Goal: Task Accomplishment & Management: Complete application form

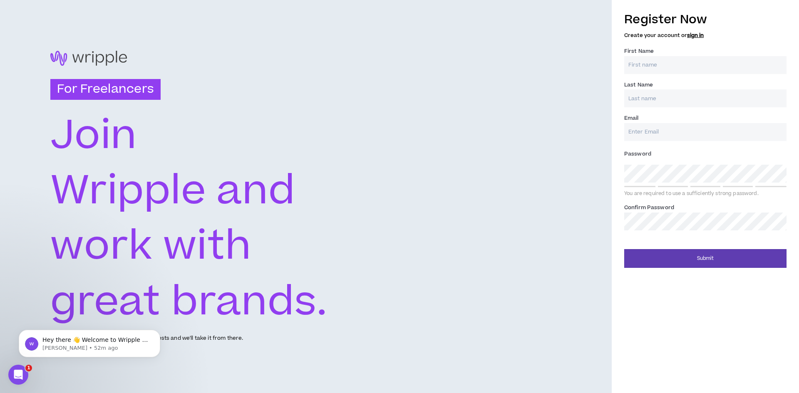
click at [680, 61] on input "First Name *" at bounding box center [705, 65] width 162 height 18
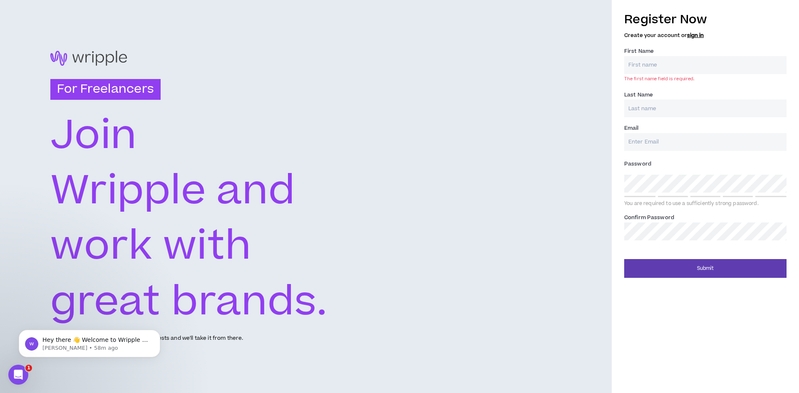
click at [650, 61] on input "First Name *" at bounding box center [705, 65] width 162 height 18
click at [647, 66] on input "First Name *" at bounding box center [705, 65] width 162 height 18
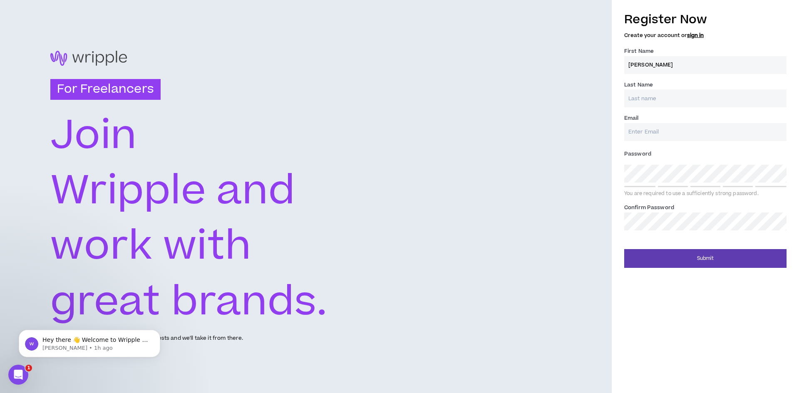
type input "[PERSON_NAME]"
click at [647, 94] on input "Last Name *" at bounding box center [705, 98] width 162 height 18
type input "A"
click at [646, 127] on input "Email *" at bounding box center [705, 132] width 162 height 18
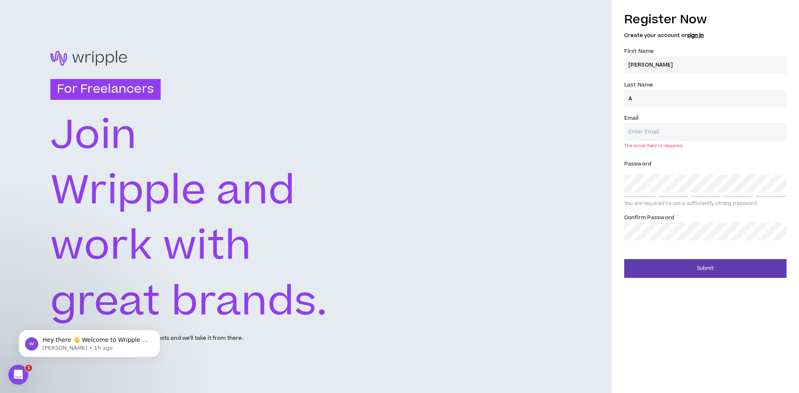
drag, startPoint x: 637, startPoint y: 101, endPoint x: 580, endPoint y: 83, distance: 59.6
click at [580, 83] on div "For Freelancers [PERSON_NAME] and work with great brands. Tell us about your ex…" at bounding box center [399, 196] width 799 height 393
type input "[PERSON_NAME]"
click at [426, 137] on div "For Freelancers [PERSON_NAME] and work with great brands. Tell us about your ex…" at bounding box center [306, 196] width 612 height 393
click at [649, 132] on input "Email *" at bounding box center [705, 132] width 162 height 18
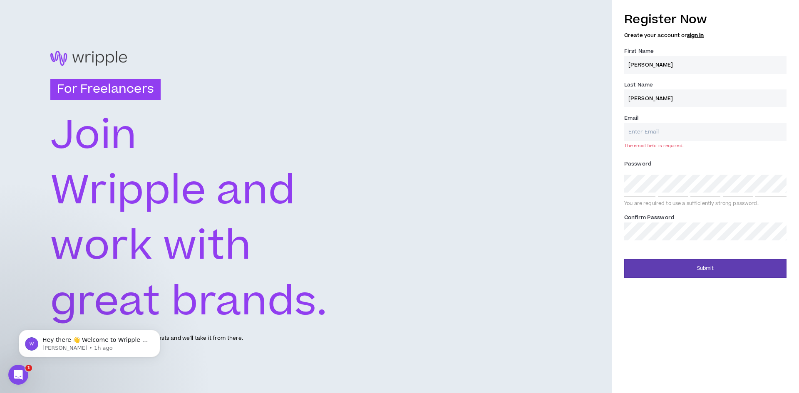
type input "[EMAIL_ADDRESS][DOMAIN_NAME]"
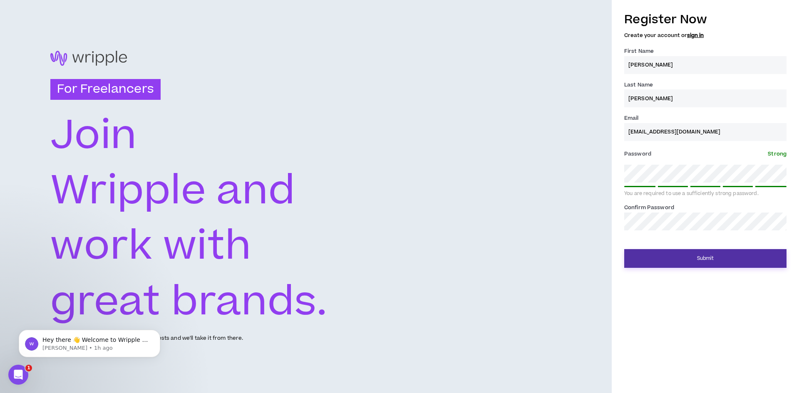
click at [723, 259] on button "Submit" at bounding box center [705, 258] width 162 height 19
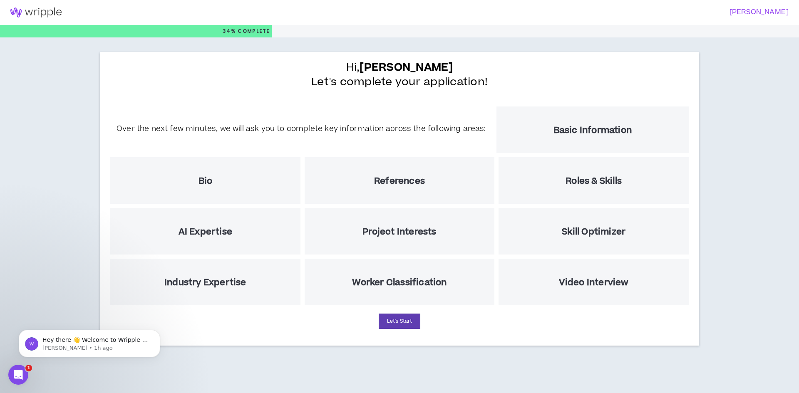
click at [758, 148] on div "Hi, [PERSON_NAME] Let's complete your application! Over the next few minutes, w…" at bounding box center [399, 200] width 799 height 327
click at [401, 323] on button "Let's Start" at bounding box center [400, 321] width 42 height 15
select select "US"
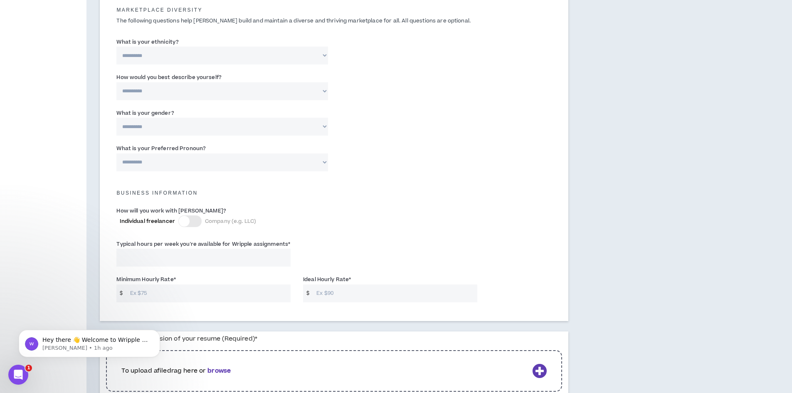
scroll to position [499, 0]
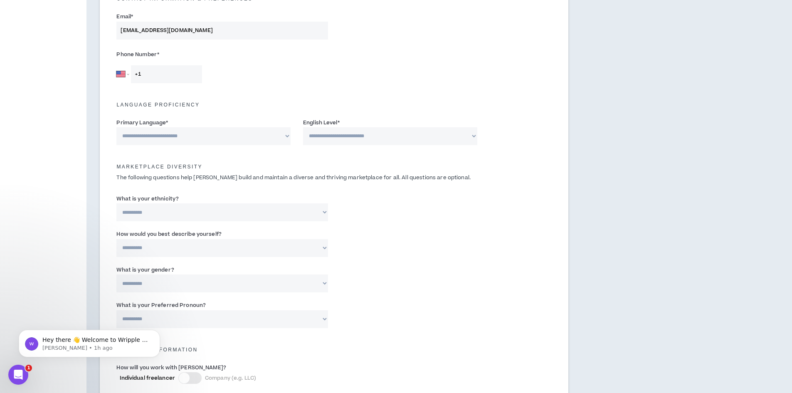
scroll to position [208, 0]
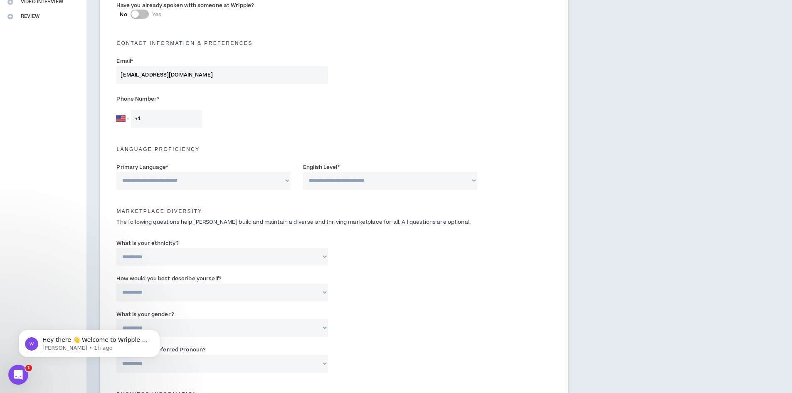
click at [242, 99] on label "Phone Number *" at bounding box center [221, 98] width 211 height 13
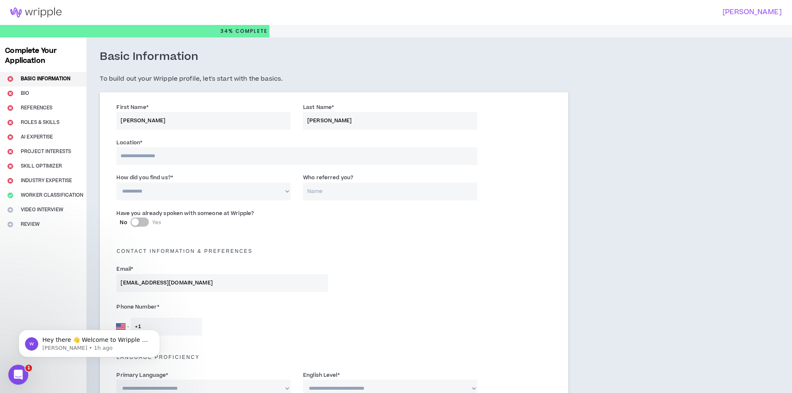
click at [176, 152] on input at bounding box center [296, 156] width 361 height 18
type input "*******"
select select "CA"
click at [333, 184] on input "Who referred you?" at bounding box center [390, 192] width 174 height 18
click at [338, 188] on input "Who referred you?" at bounding box center [390, 192] width 174 height 18
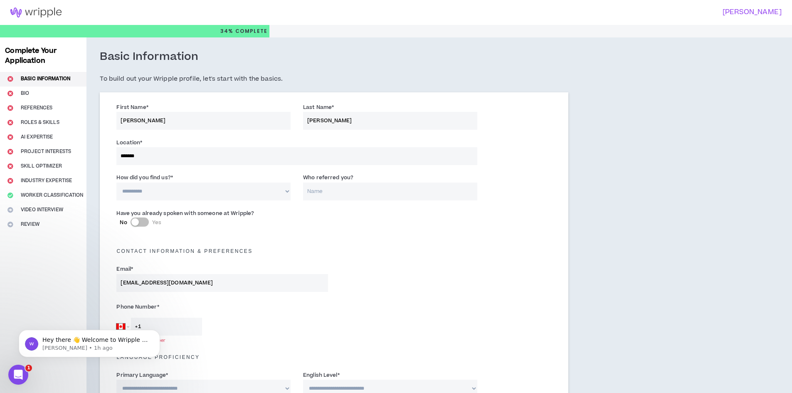
click at [237, 194] on select "**********" at bounding box center [203, 192] width 174 height 18
select select "*"
click at [116, 183] on select "**********" at bounding box center [203, 192] width 174 height 18
click at [312, 192] on input "Who referred you?" at bounding box center [390, 192] width 174 height 18
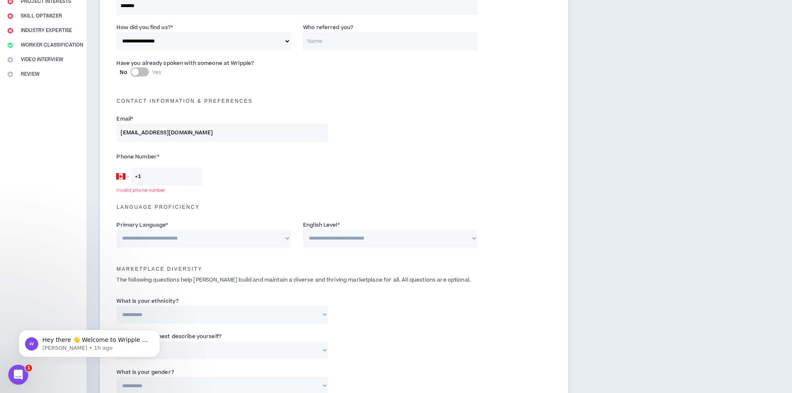
scroll to position [166, 0]
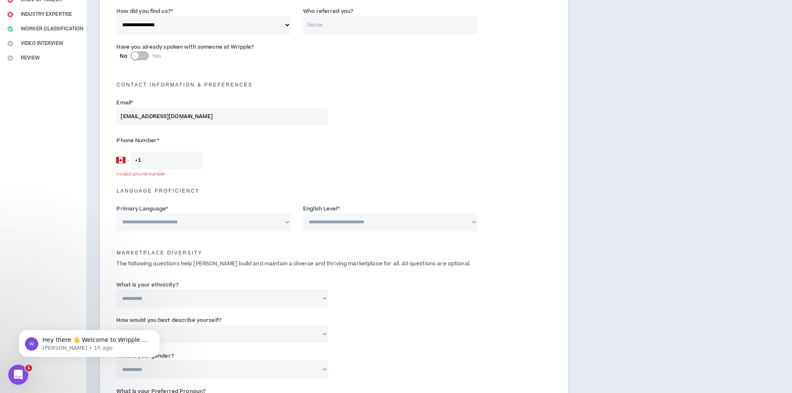
click at [164, 158] on input "+1" at bounding box center [166, 160] width 71 height 18
paste input "[PHONE_NUMBER]"
type input "[PHONE_NUMBER]"
click at [229, 226] on select "**********" at bounding box center [203, 222] width 174 height 18
select select "*******"
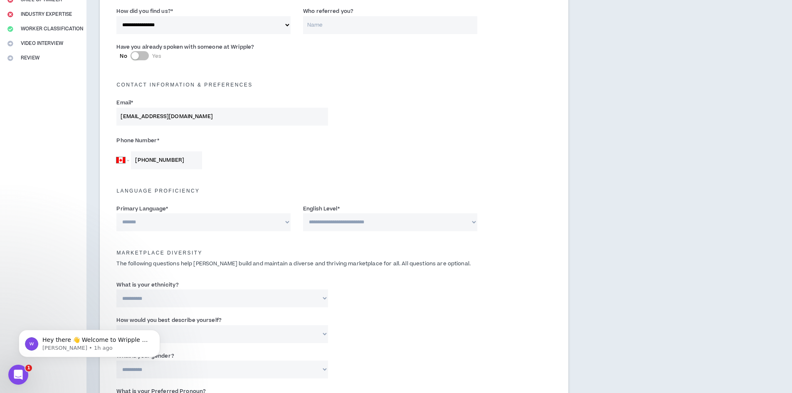
click at [116, 213] on select "**********" at bounding box center [203, 222] width 174 height 18
click at [366, 223] on select "**********" at bounding box center [390, 222] width 174 height 18
select select "*"
click at [303, 213] on select "**********" at bounding box center [390, 222] width 174 height 18
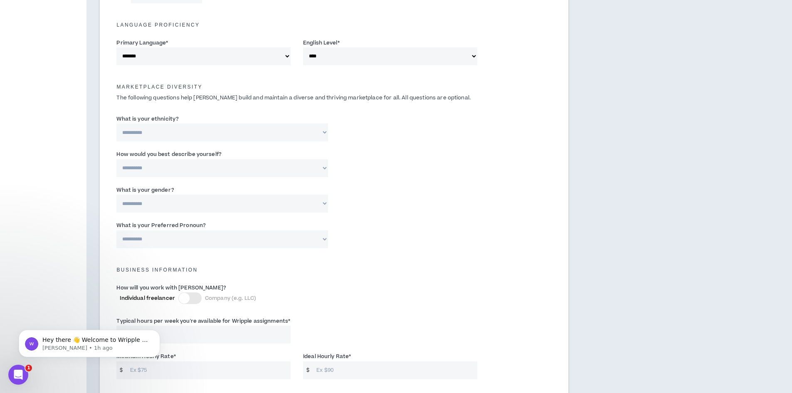
scroll to position [333, 0]
click at [376, 54] on select "**********" at bounding box center [390, 56] width 174 height 18
click at [209, 132] on select "**********" at bounding box center [221, 132] width 211 height 18
select select "**********"
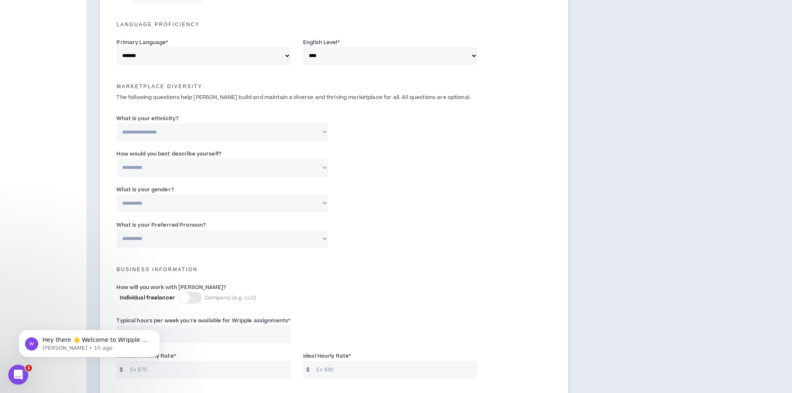
click at [116, 123] on select "**********" at bounding box center [221, 132] width 211 height 18
click at [218, 170] on select "**********" at bounding box center [221, 168] width 211 height 18
select select "**********"
click at [116, 159] on select "**********" at bounding box center [221, 168] width 211 height 18
click at [195, 196] on select "**********" at bounding box center [221, 203] width 211 height 18
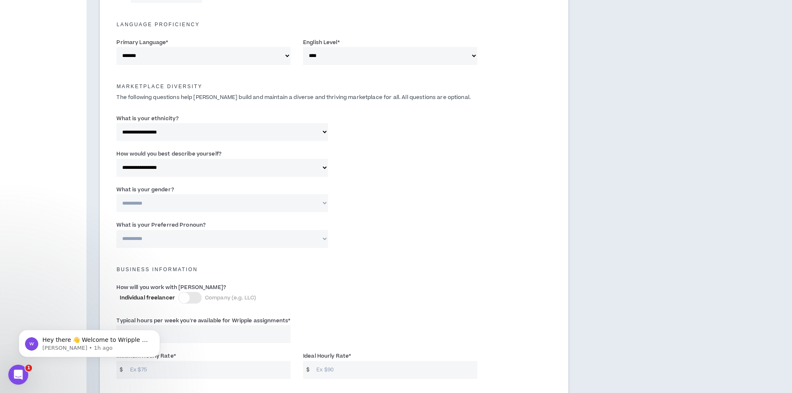
select select "***"
click at [116, 194] on select "**********" at bounding box center [221, 203] width 211 height 18
click at [208, 231] on select "**********" at bounding box center [221, 239] width 211 height 18
select select "**********"
click at [116, 230] on select "**********" at bounding box center [221, 239] width 211 height 18
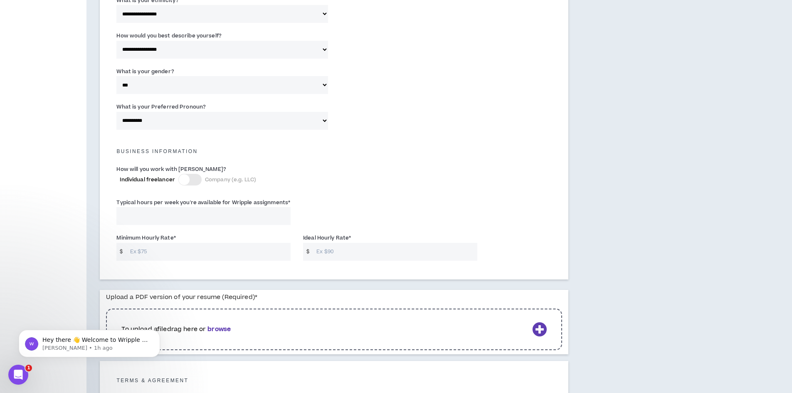
scroll to position [458, 0]
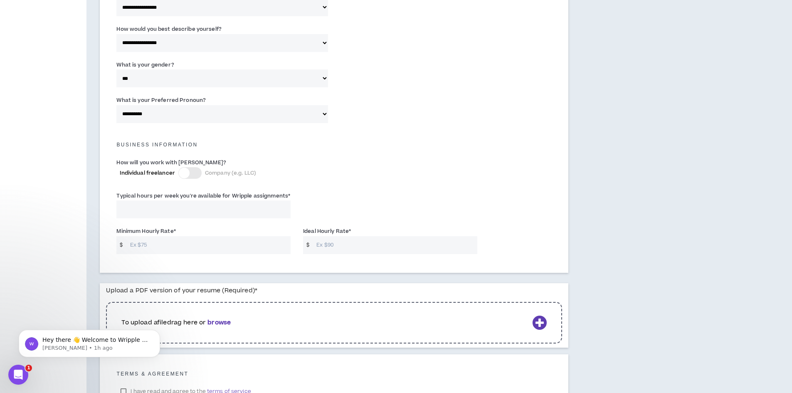
click at [190, 173] on div at bounding box center [189, 173] width 23 height 12
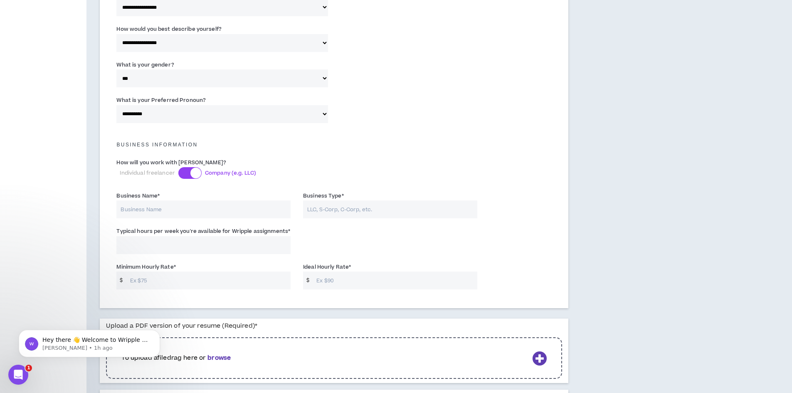
click at [140, 207] on input "Business Name *" at bounding box center [203, 210] width 174 height 18
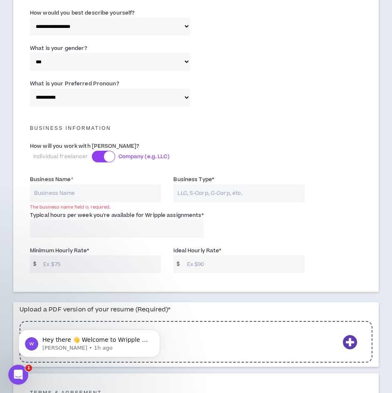
scroll to position [707, 0]
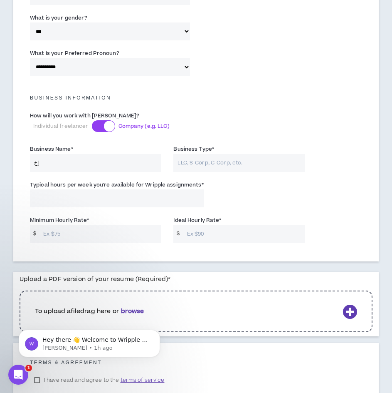
type input "إ"
type input "Bonarch"
click at [225, 154] on input "Business Type *" at bounding box center [238, 163] width 131 height 18
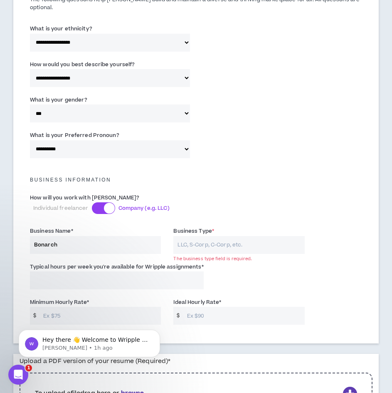
scroll to position [624, 0]
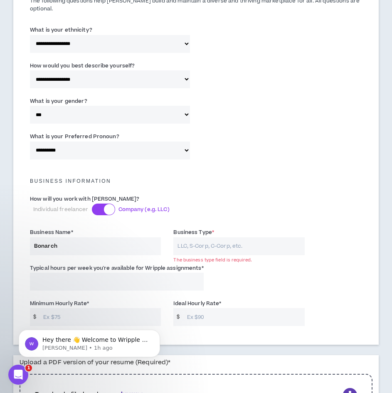
click at [64, 238] on input "Bonarch" at bounding box center [95, 246] width 131 height 18
drag, startPoint x: 63, startPoint y: 238, endPoint x: -30, endPoint y: 235, distance: 93.2
paste input "bonarchdraft"
drag, startPoint x: 39, startPoint y: 240, endPoint x: 22, endPoint y: 237, distance: 17.4
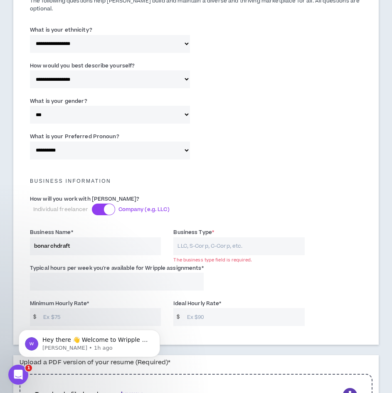
click at [23, 238] on div "**********" at bounding box center [196, 4] width 366 height 682
type input "Bonarchdraft"
click at [181, 237] on input "Business Type *" at bounding box center [238, 246] width 131 height 18
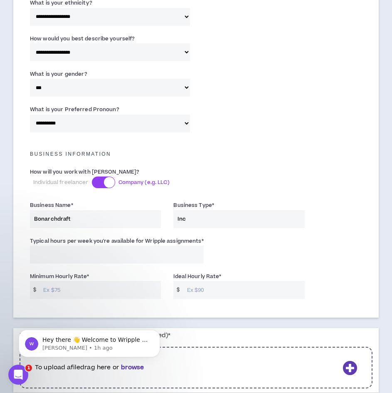
scroll to position [666, 0]
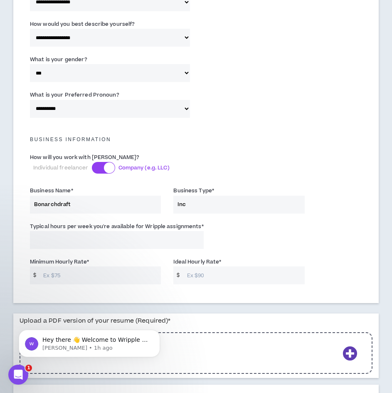
type input "Inc"
click at [94, 231] on input "Typical hours per week you're available for Wripple assignments *" at bounding box center [117, 240] width 174 height 18
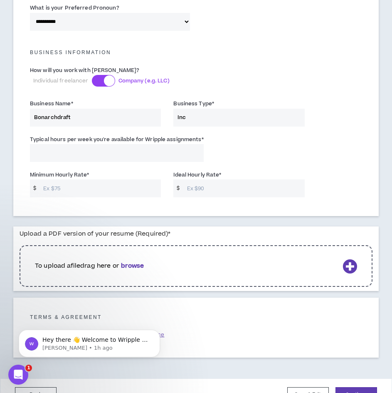
scroll to position [763, 0]
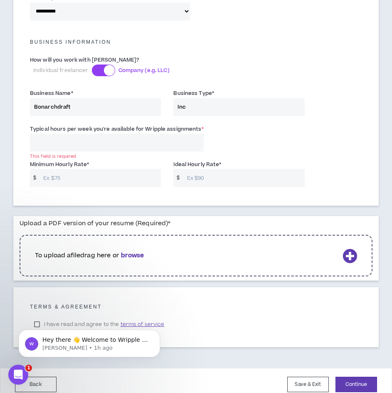
click at [97, 171] on input "Minimum Hourly Rate *" at bounding box center [100, 178] width 122 height 18
click at [91, 134] on input "Typical hours per week you're available for Wripple assignments *" at bounding box center [117, 143] width 174 height 18
type input "9"
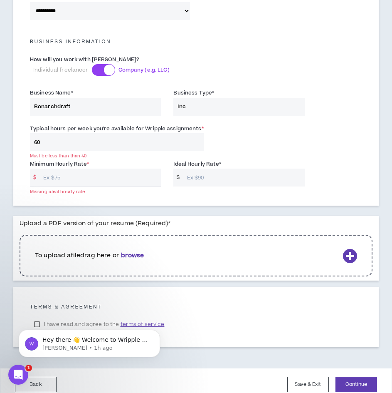
type input "60"
click at [63, 172] on input "Minimum Hourly Rate *" at bounding box center [100, 177] width 122 height 18
click at [62, 168] on input "Minimum Hourly Rate *" at bounding box center [100, 177] width 122 height 18
type input "50"
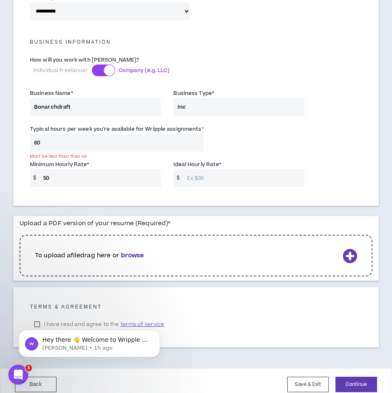
click at [210, 170] on input "Ideal Hourly Rate *" at bounding box center [244, 178] width 122 height 18
click at [199, 161] on label "Ideal Hourly Rate *" at bounding box center [197, 164] width 48 height 13
click at [199, 169] on input "Ideal Hourly Rate *" at bounding box center [244, 178] width 122 height 18
click at [204, 169] on input "Ideal Hourly Rate *" at bounding box center [244, 178] width 122 height 18
drag, startPoint x: 203, startPoint y: 172, endPoint x: 144, endPoint y: 173, distance: 58.7
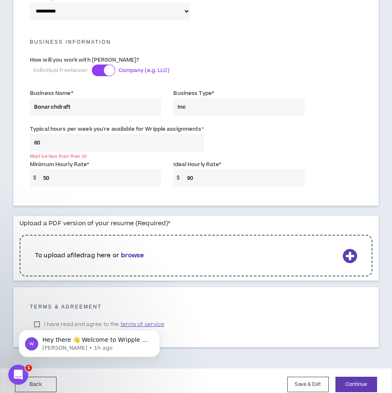
click at [147, 173] on div "Minimum Hourly Rate * $ 50 Ideal Hourly Rate * $ 90" at bounding box center [196, 175] width 345 height 35
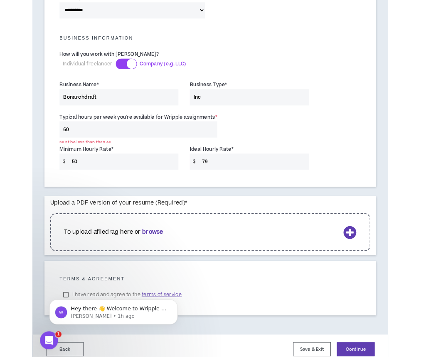
scroll to position [612, 0]
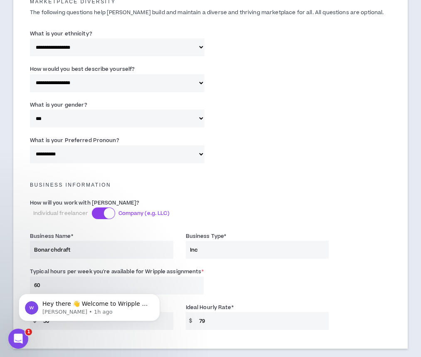
type input "79"
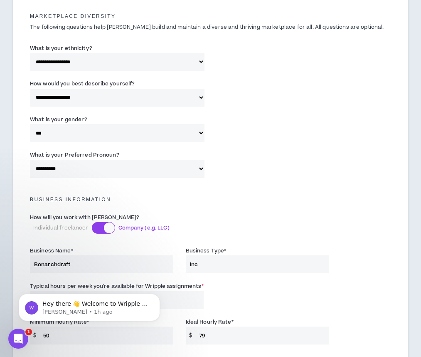
click html "Hey there 👋 Welcome to Wripple 🙌 Take a look around! If you have any questions,…"
click at [124, 280] on body "Hey there 👋 Welcome to Wripple 🙌 Take a look around! If you have any questions,…" at bounding box center [90, 305] width 160 height 52
click at [159, 294] on icon "Dismiss notification" at bounding box center [158, 295] width 5 height 5
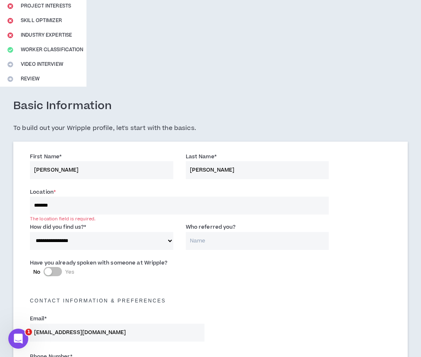
scroll to position [138, 0]
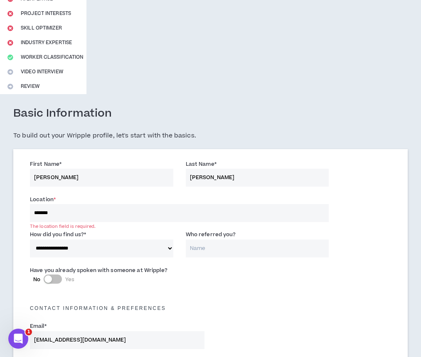
click at [204, 204] on input "*******" at bounding box center [179, 213] width 299 height 18
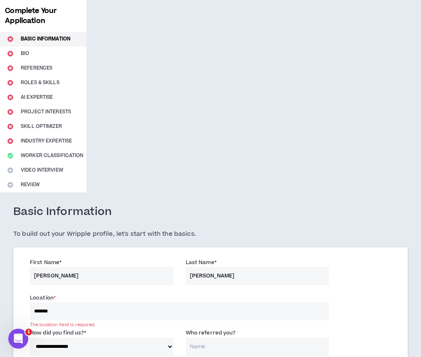
scroll to position [13, 0]
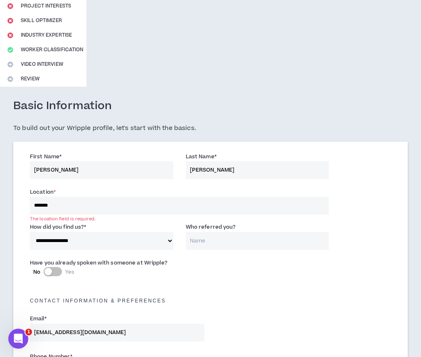
scroll to position [138, 0]
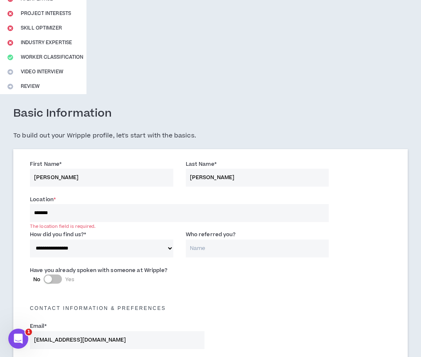
drag, startPoint x: 158, startPoint y: 19, endPoint x: 75, endPoint y: 14, distance: 82.9
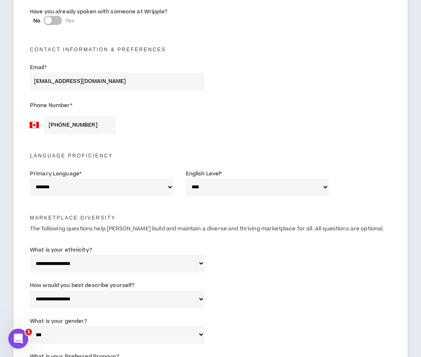
scroll to position [599, 0]
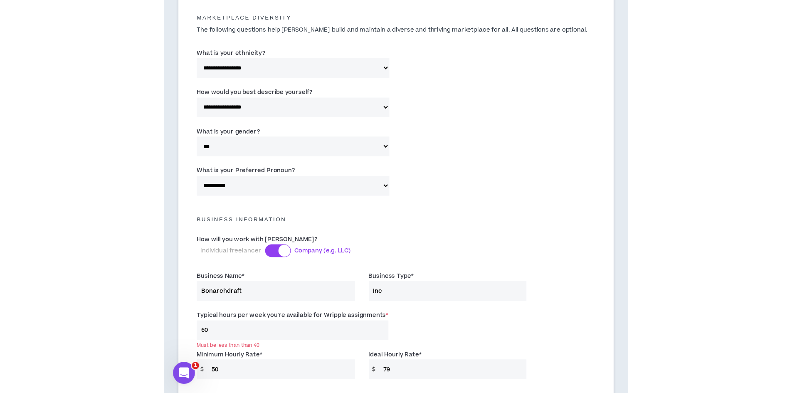
scroll to position [554, 0]
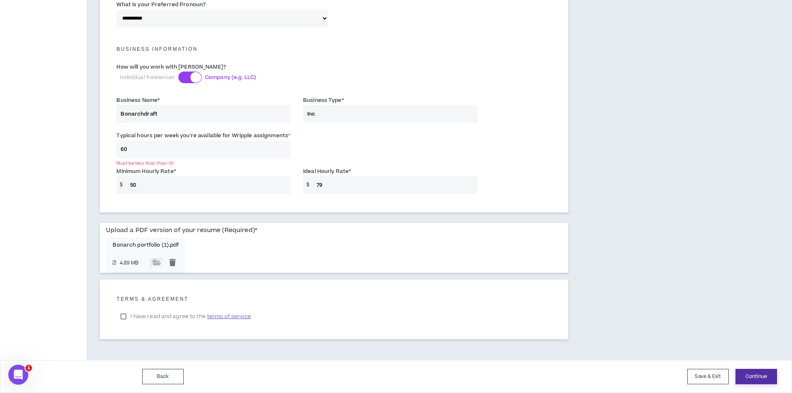
click at [751, 379] on button "Continue" at bounding box center [757, 376] width 42 height 15
click at [751, 380] on button "Continue" at bounding box center [757, 376] width 42 height 15
click at [758, 376] on button "Continue" at bounding box center [757, 376] width 42 height 15
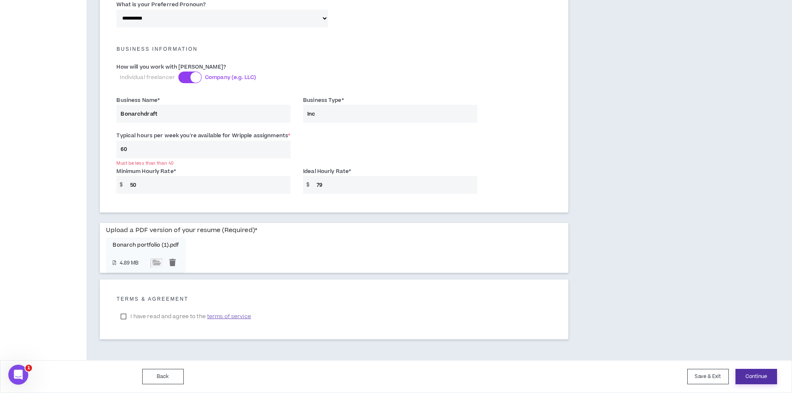
click at [758, 376] on button "Continue" at bounding box center [757, 376] width 42 height 15
click at [121, 317] on label "I have read and agree to the terms of service" at bounding box center [185, 316] width 139 height 12
click at [121, 316] on label "I have read and agree to the terms of service" at bounding box center [185, 316] width 139 height 12
click at [744, 378] on button "Continue" at bounding box center [757, 376] width 42 height 15
click at [750, 378] on button "Continue" at bounding box center [757, 376] width 42 height 15
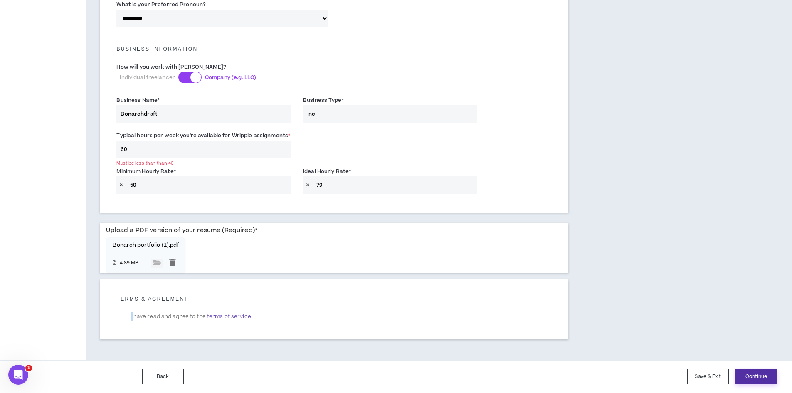
click at [750, 378] on button "Continue" at bounding box center [757, 376] width 42 height 15
click at [178, 317] on label "I have read and agree to the terms of service" at bounding box center [185, 316] width 139 height 12
click at [757, 372] on button "Continue" at bounding box center [757, 376] width 42 height 15
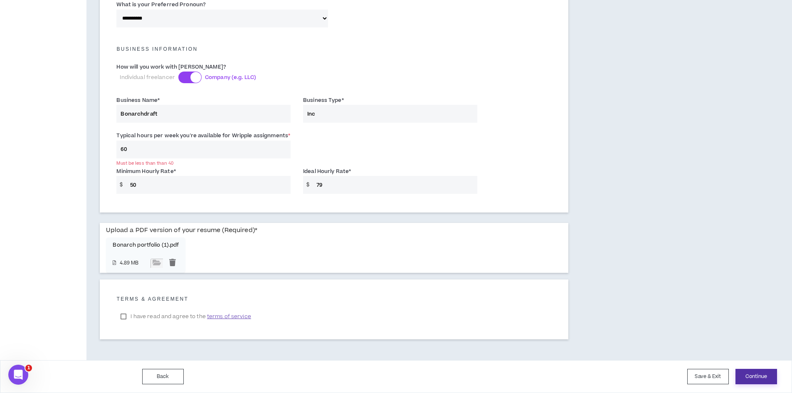
click at [757, 372] on button "Continue" at bounding box center [757, 376] width 42 height 15
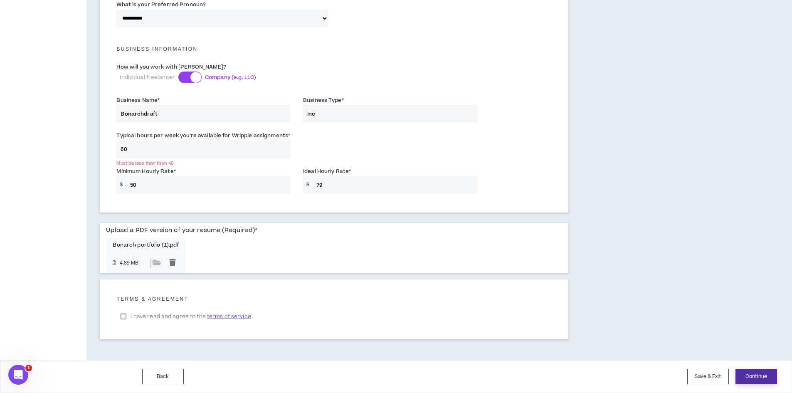
click at [757, 372] on button "Continue" at bounding box center [757, 376] width 42 height 15
drag, startPoint x: 345, startPoint y: 184, endPoint x: 269, endPoint y: 176, distance: 77.0
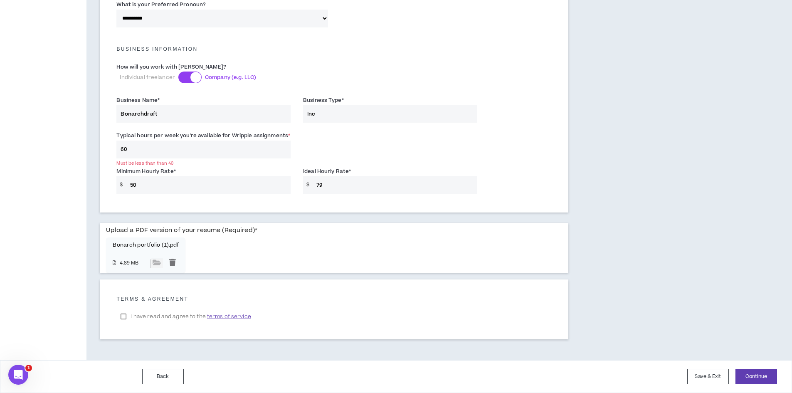
click at [269, 176] on div "Minimum Hourly Rate * $ 50 Ideal Hourly Rate * $ 79" at bounding box center [334, 182] width 448 height 35
type input "80"
click at [768, 375] on button "Continue" at bounding box center [757, 376] width 42 height 15
drag, startPoint x: 134, startPoint y: 147, endPoint x: 82, endPoint y: 141, distance: 53.2
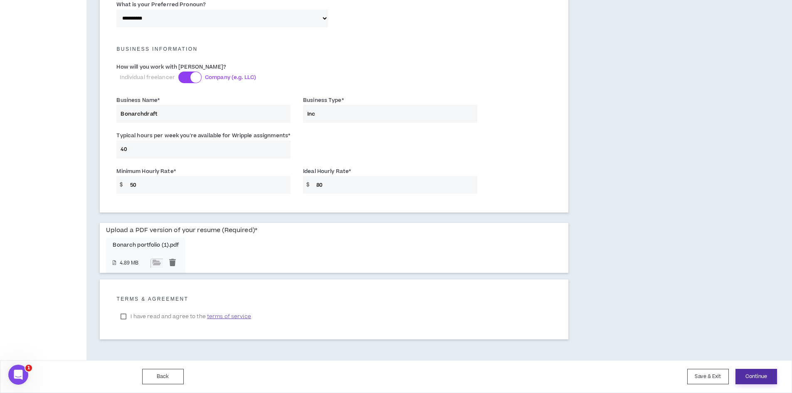
type input "40"
click at [764, 379] on button "Continue" at bounding box center [757, 376] width 42 height 15
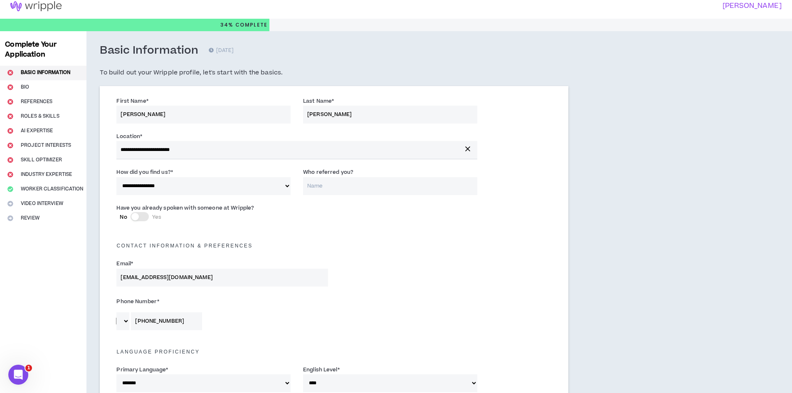
scroll to position [0, 0]
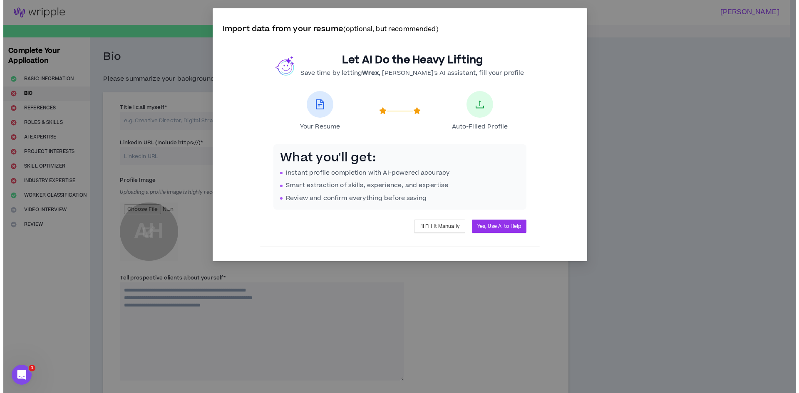
scroll to position [42, 0]
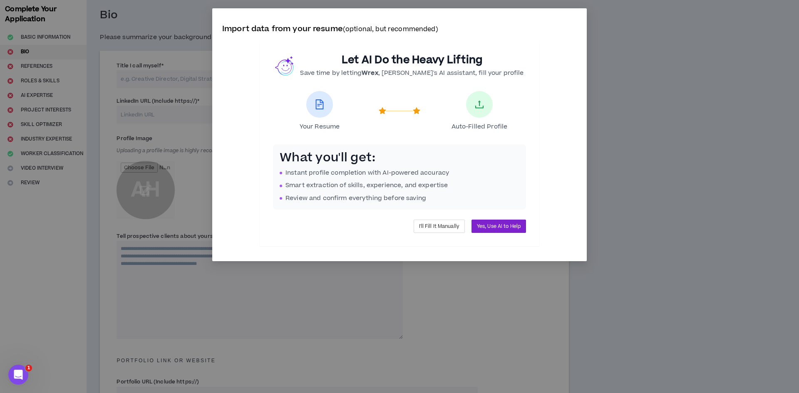
click at [513, 225] on span "Yes, Use AI to Help" at bounding box center [499, 227] width 44 height 8
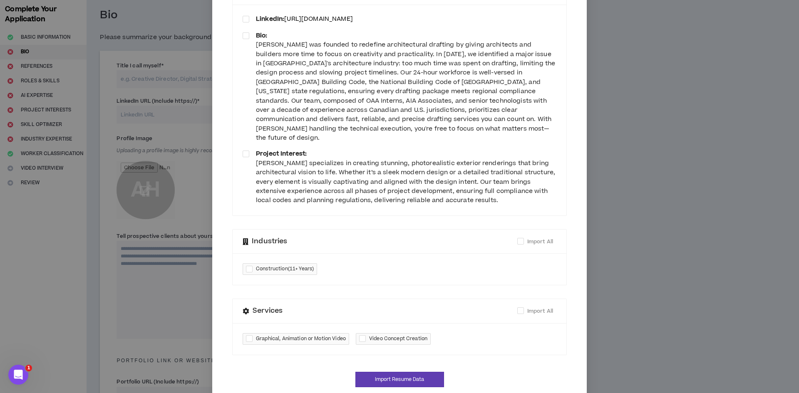
scroll to position [113, 0]
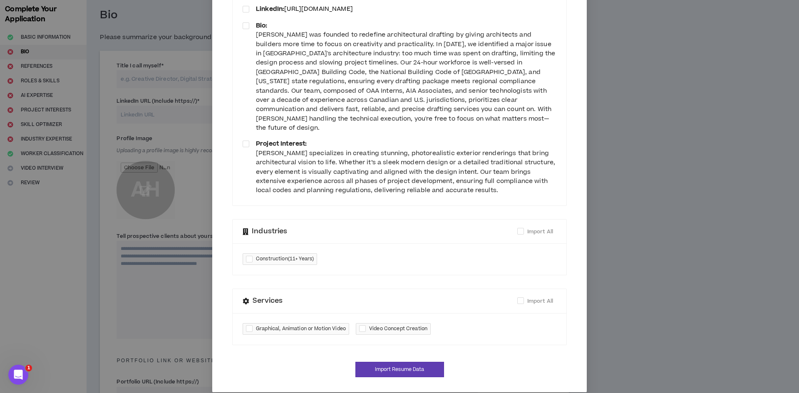
click at [248, 255] on div at bounding box center [251, 260] width 10 height 10
checkbox input "****"
click at [246, 324] on div at bounding box center [251, 329] width 10 height 10
checkbox input "****"
click at [359, 324] on div at bounding box center [364, 329] width 10 height 10
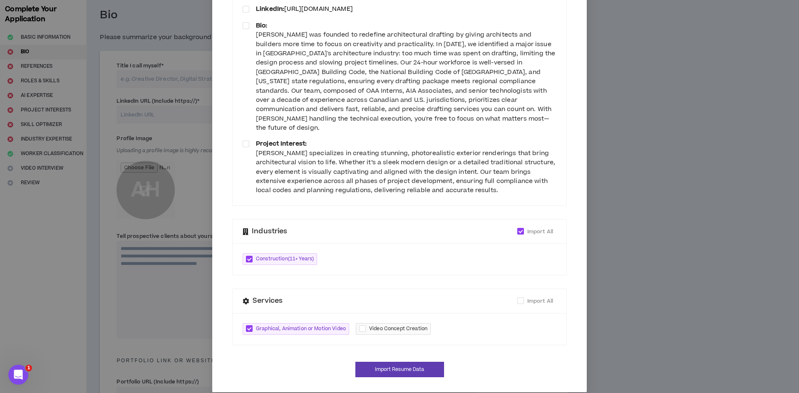
checkbox input "****"
drag, startPoint x: 501, startPoint y: 315, endPoint x: 467, endPoint y: 323, distance: 35.1
click at [467, 323] on div "Graphical, Animation or Motion Video Video Concept Creation" at bounding box center [400, 329] width 334 height 32
click at [456, 324] on div "Graphical, Animation or Motion Video Video Concept Creation" at bounding box center [400, 329] width 334 height 32
click at [455, 322] on div "Graphical, Animation or Motion Video Video Concept Creation" at bounding box center [400, 329] width 334 height 32
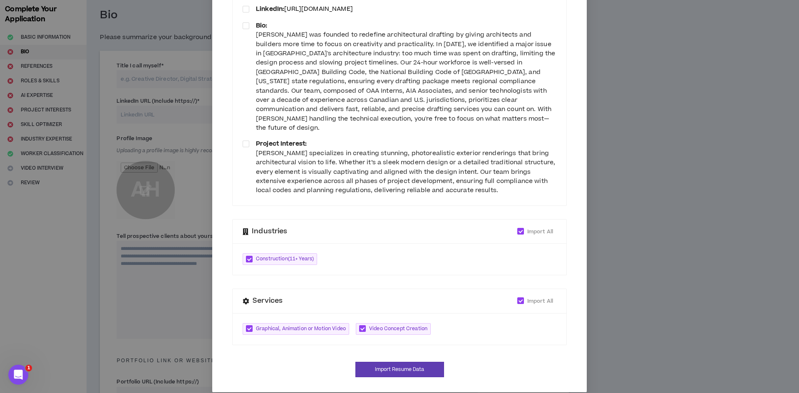
click at [455, 322] on div "Graphical, Animation or Motion Video Video Concept Creation" at bounding box center [400, 329] width 334 height 32
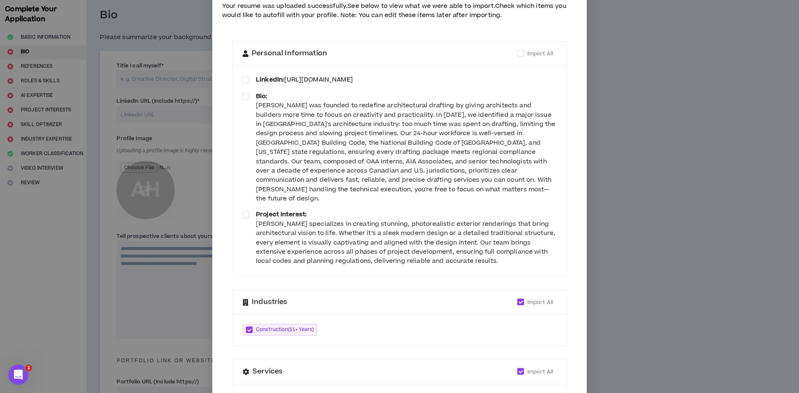
scroll to position [0, 0]
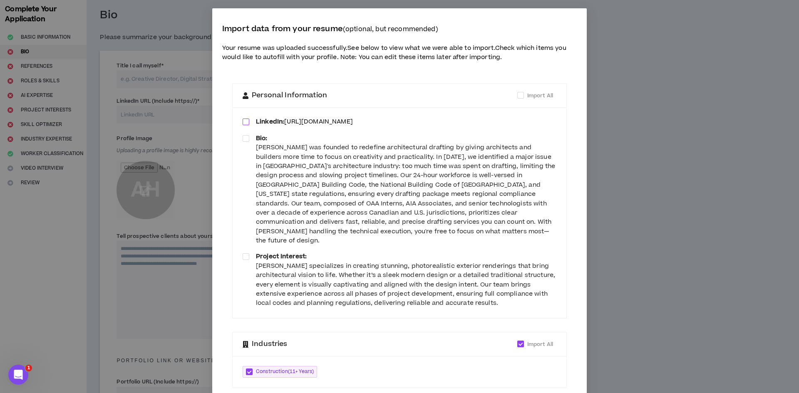
click at [243, 119] on span at bounding box center [246, 122] width 7 height 7
click at [244, 137] on span at bounding box center [246, 138] width 7 height 7
click at [243, 253] on span at bounding box center [246, 256] width 7 height 7
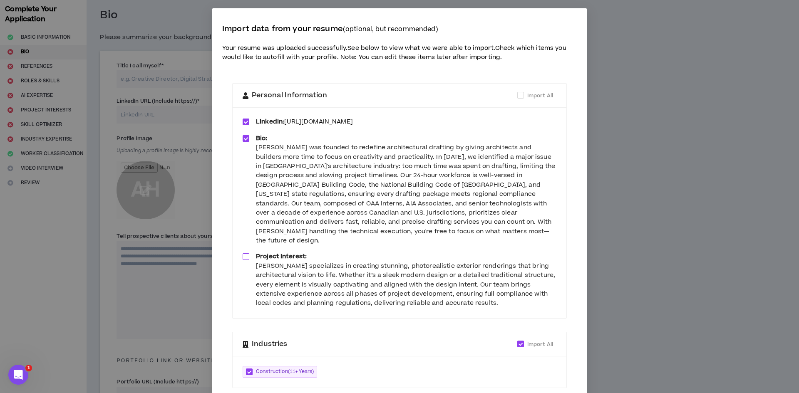
click at [243, 119] on span at bounding box center [246, 122] width 7 height 7
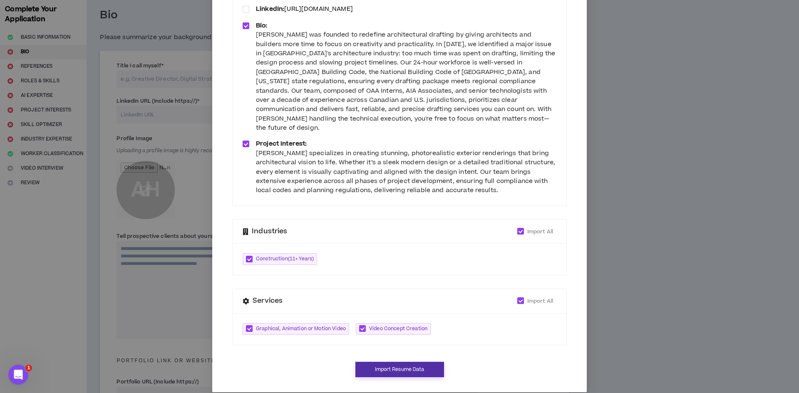
click at [400, 362] on button "Import Resume Data" at bounding box center [399, 369] width 89 height 15
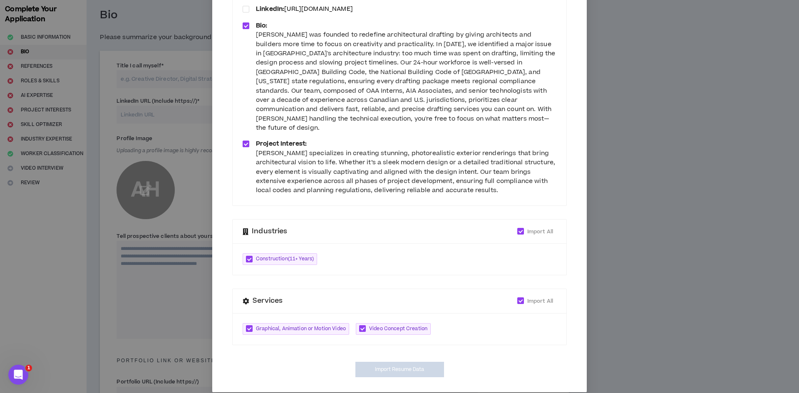
type textarea "**********"
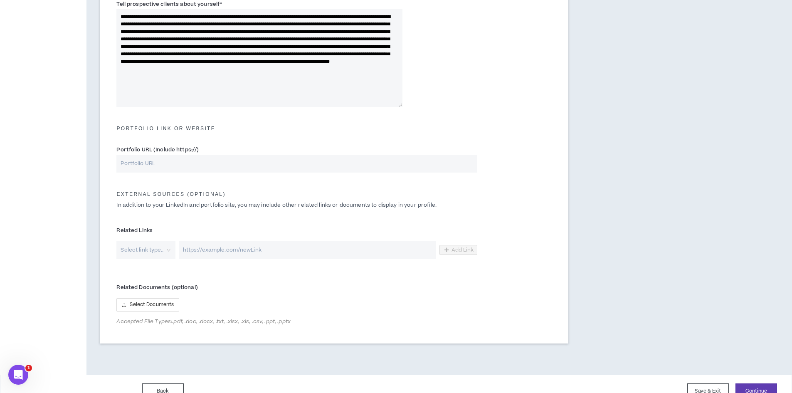
scroll to position [288, 0]
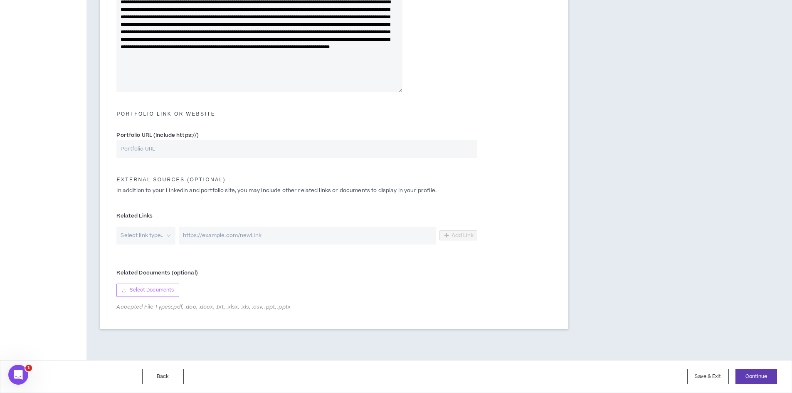
click at [162, 292] on span "Select Documents" at bounding box center [152, 290] width 44 height 8
click at [767, 378] on button "Continue" at bounding box center [757, 376] width 42 height 15
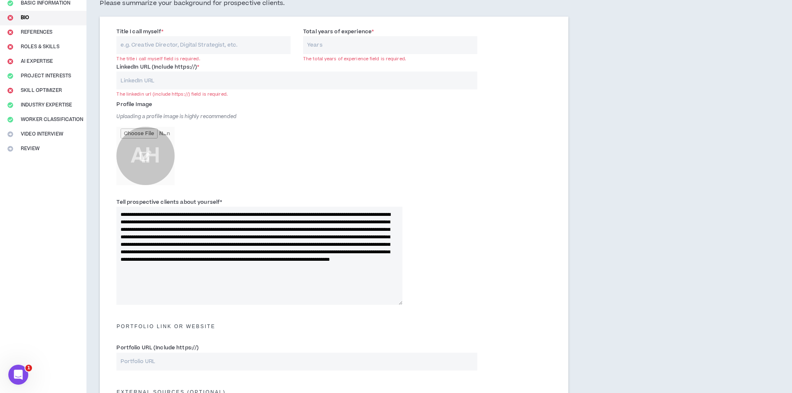
scroll to position [61, 0]
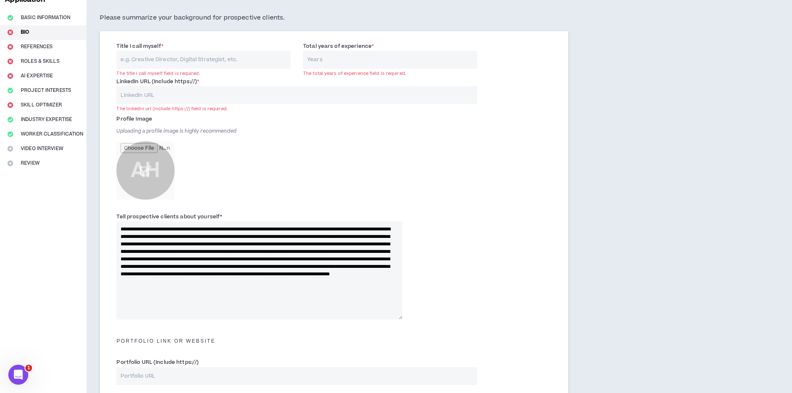
click at [165, 99] on input "LinkedIn URL (Include https://) *" at bounding box center [296, 95] width 361 height 18
click at [145, 63] on input "Title I call myself *" at bounding box center [203, 60] width 174 height 18
click at [332, 61] on input "Total years of experience *" at bounding box center [390, 60] width 174 height 18
type input "1"
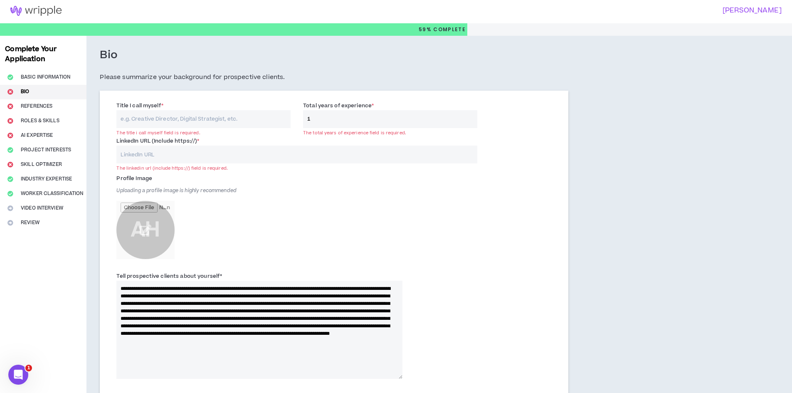
scroll to position [0, 0]
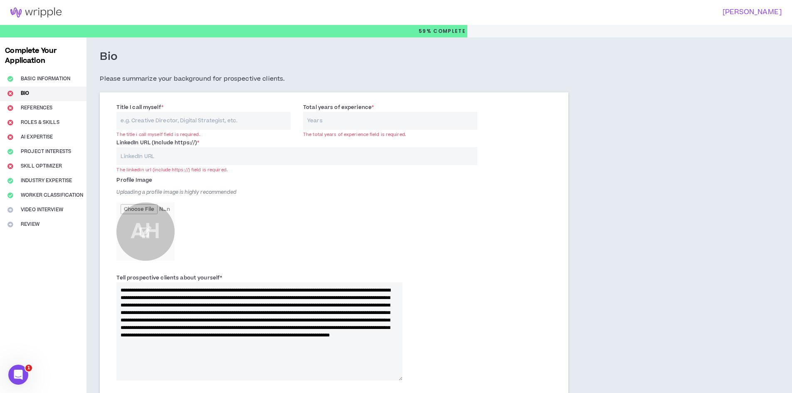
type input "0"
click at [220, 121] on input "Title I call myself *" at bounding box center [203, 121] width 174 height 18
click at [192, 149] on input "LinkedIn URL (Include https://) *" at bounding box center [296, 156] width 361 height 18
click at [157, 116] on input "Title I call myself *" at bounding box center [203, 121] width 174 height 18
